Goal: Information Seeking & Learning: Find contact information

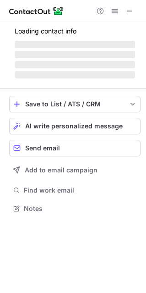
scroll to position [5, 5]
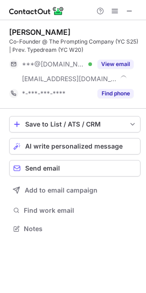
scroll to position [222, 146]
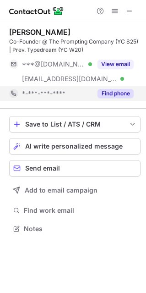
click at [110, 99] on div "Find phone" at bounding box center [113, 93] width 42 height 15
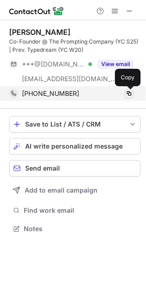
click at [131, 94] on span at bounding box center [129, 93] width 7 height 7
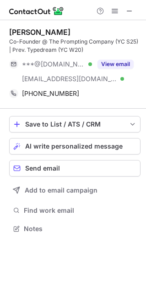
scroll to position [222, 146]
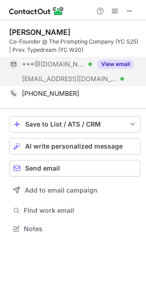
click at [114, 66] on button "View email" at bounding box center [116, 64] width 36 height 9
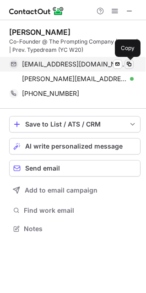
click at [130, 66] on span at bounding box center [129, 64] width 7 height 7
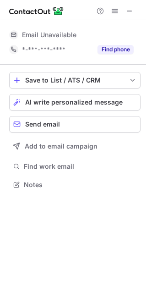
scroll to position [5, 5]
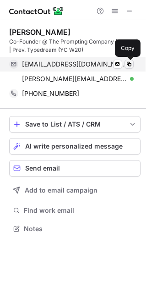
click at [129, 63] on span at bounding box center [129, 64] width 7 height 7
click at [131, 64] on span at bounding box center [129, 64] width 7 height 7
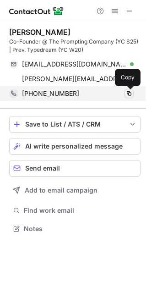
click at [128, 94] on span at bounding box center [129, 93] width 7 height 7
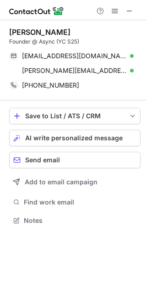
scroll to position [214, 146]
